Goal: Check status: Check status

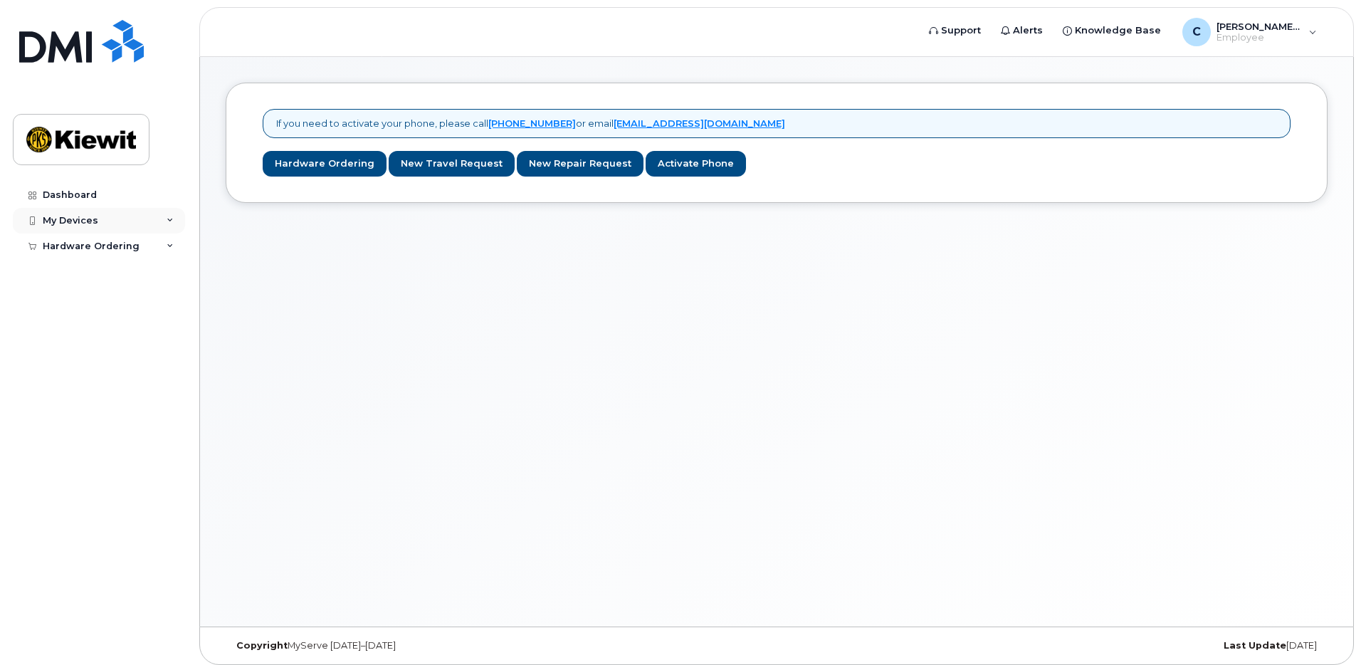
click at [65, 216] on div "My Devices" at bounding box center [71, 220] width 56 height 11
click at [98, 281] on div "Hardware Ordering" at bounding box center [99, 274] width 172 height 26
click at [85, 301] on div "My Orders" at bounding box center [74, 299] width 51 height 13
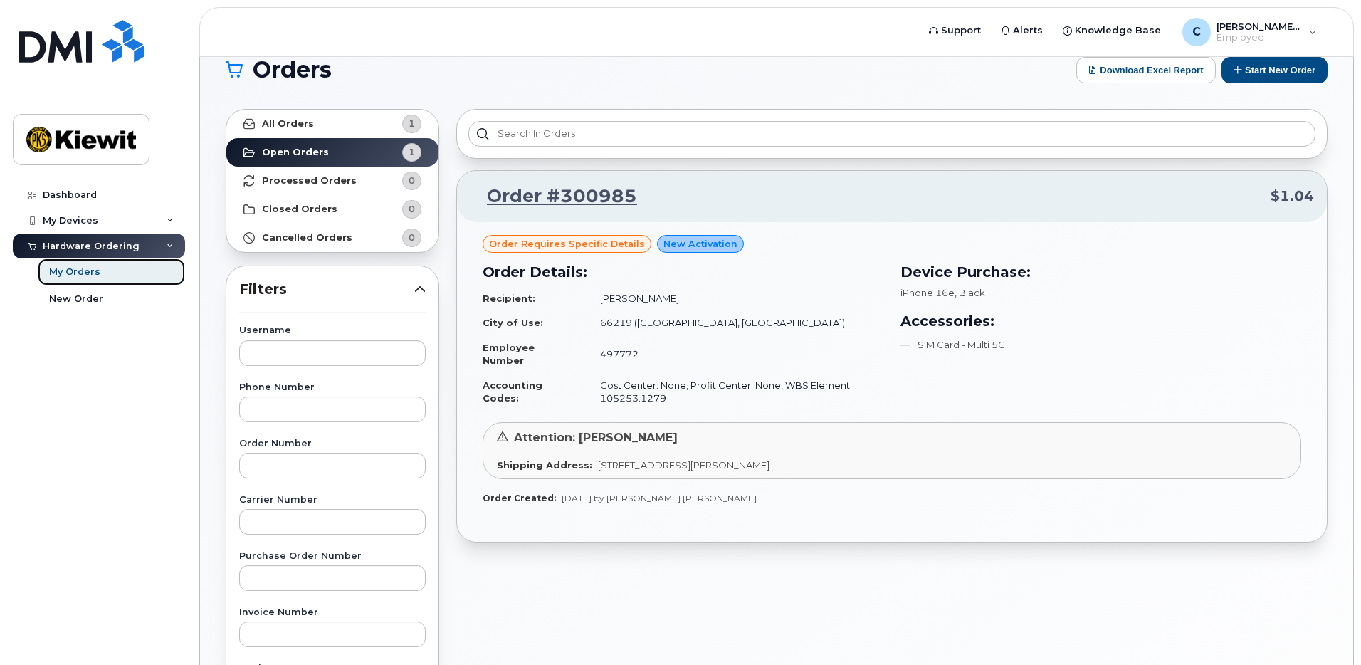
scroll to position [71, 0]
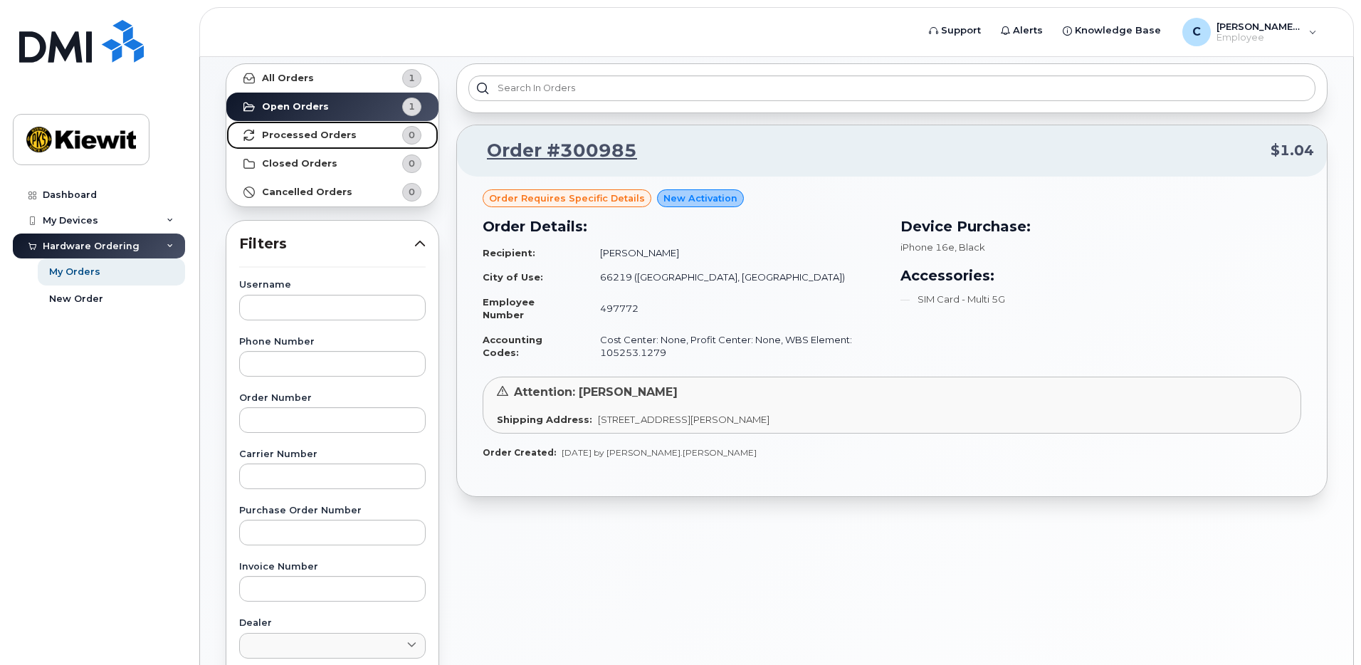
click at [306, 132] on strong "Processed Orders" at bounding box center [309, 135] width 95 height 11
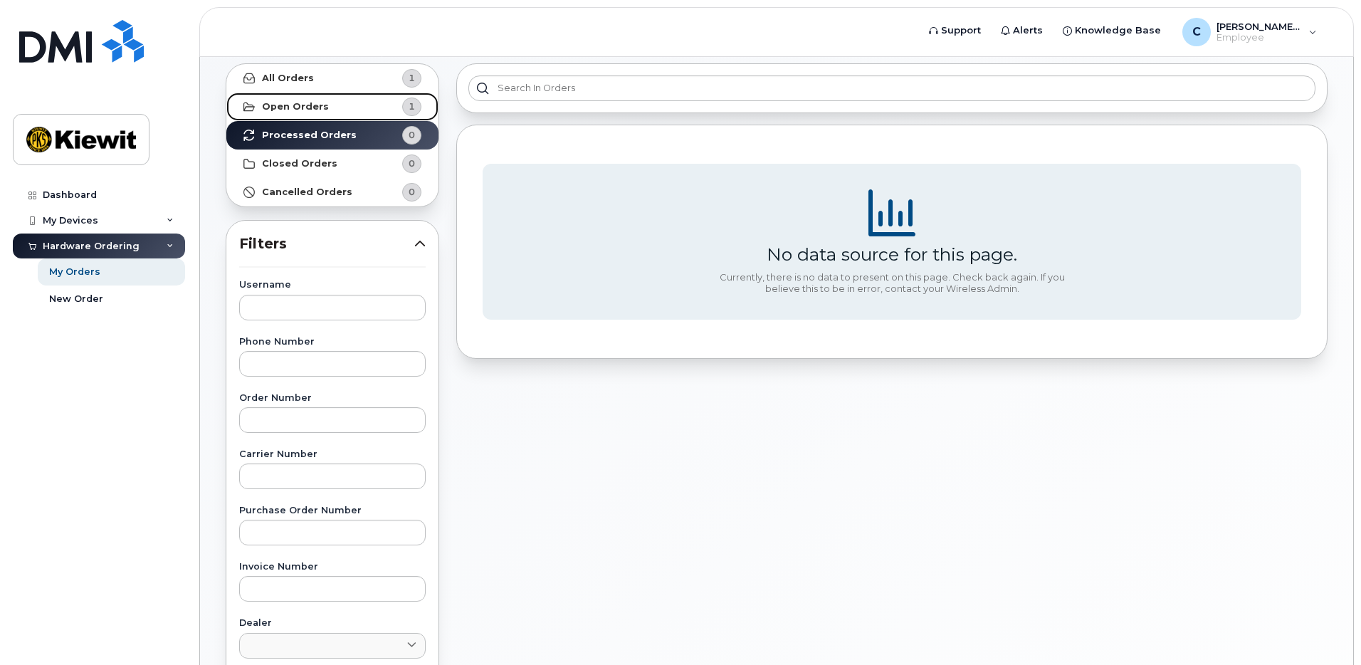
click at [303, 105] on strong "Open Orders" at bounding box center [295, 106] width 67 height 11
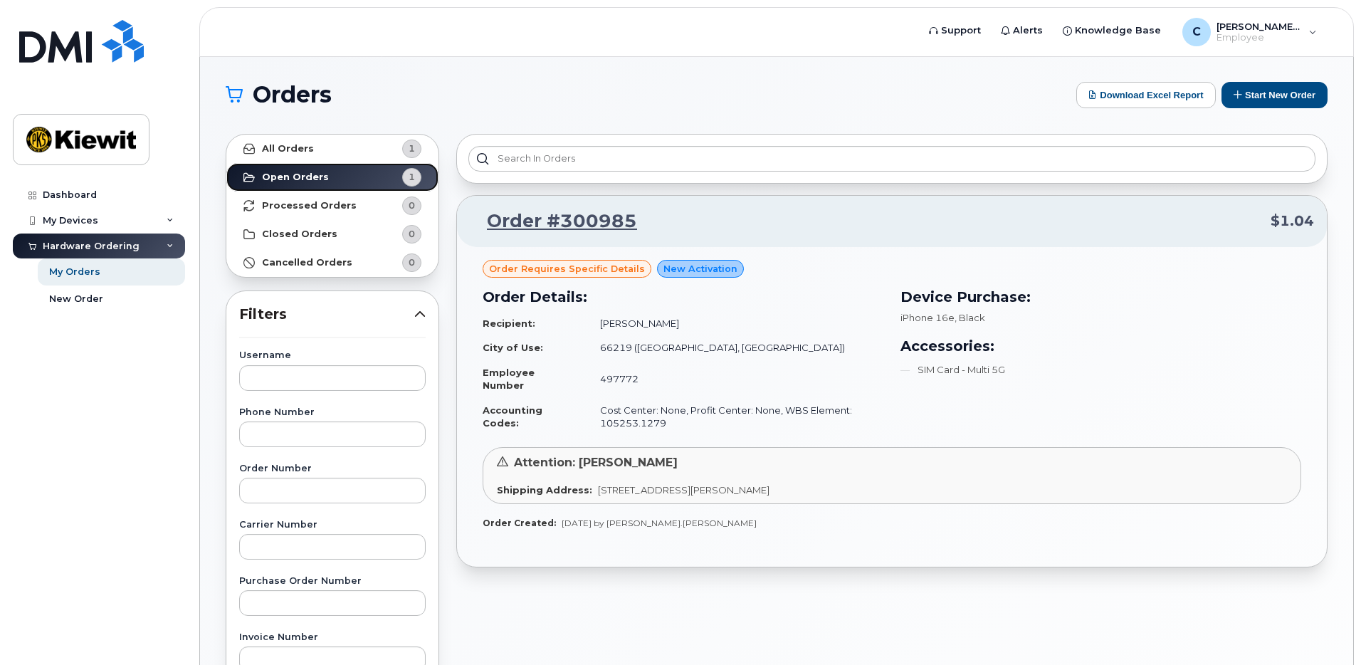
scroll to position [0, 0]
click at [1303, 41] on div "C [PERSON_NAME].[PERSON_NAME] Employee" at bounding box center [1249, 32] width 154 height 28
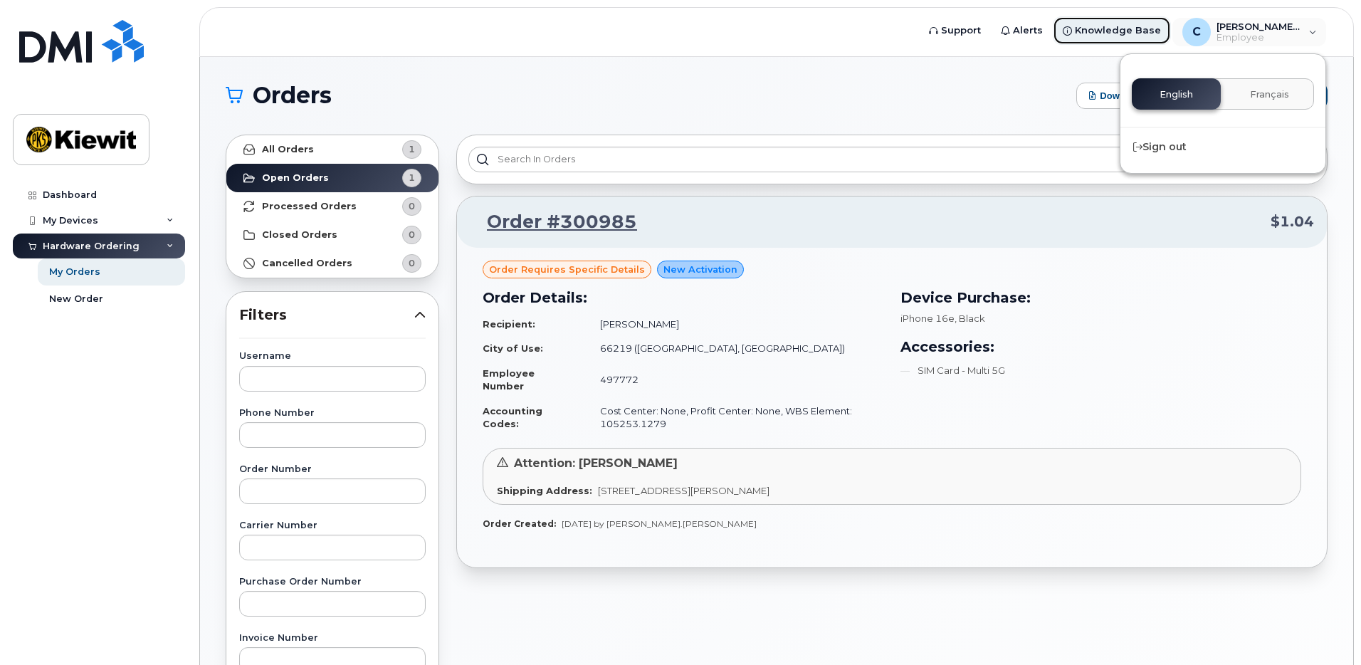
click at [1140, 28] on span "Knowledge Base" at bounding box center [1118, 30] width 86 height 14
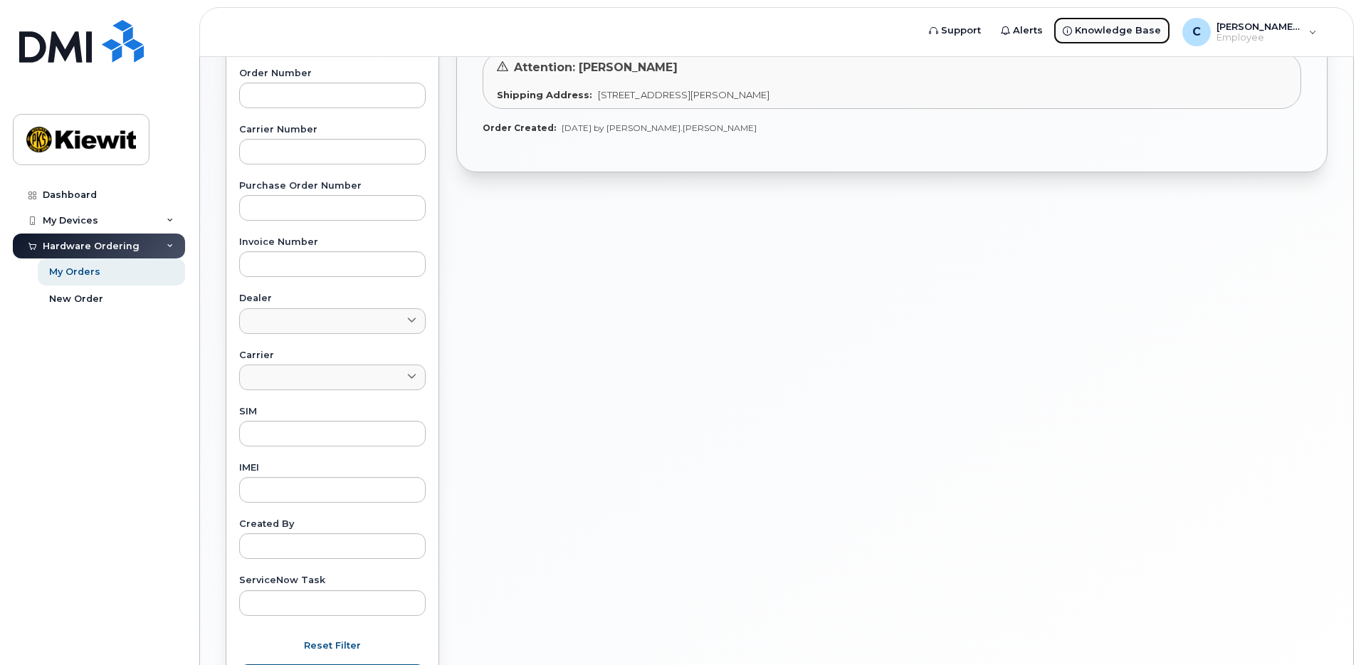
scroll to position [427, 0]
